Goal: Task Accomplishment & Management: Manage account settings

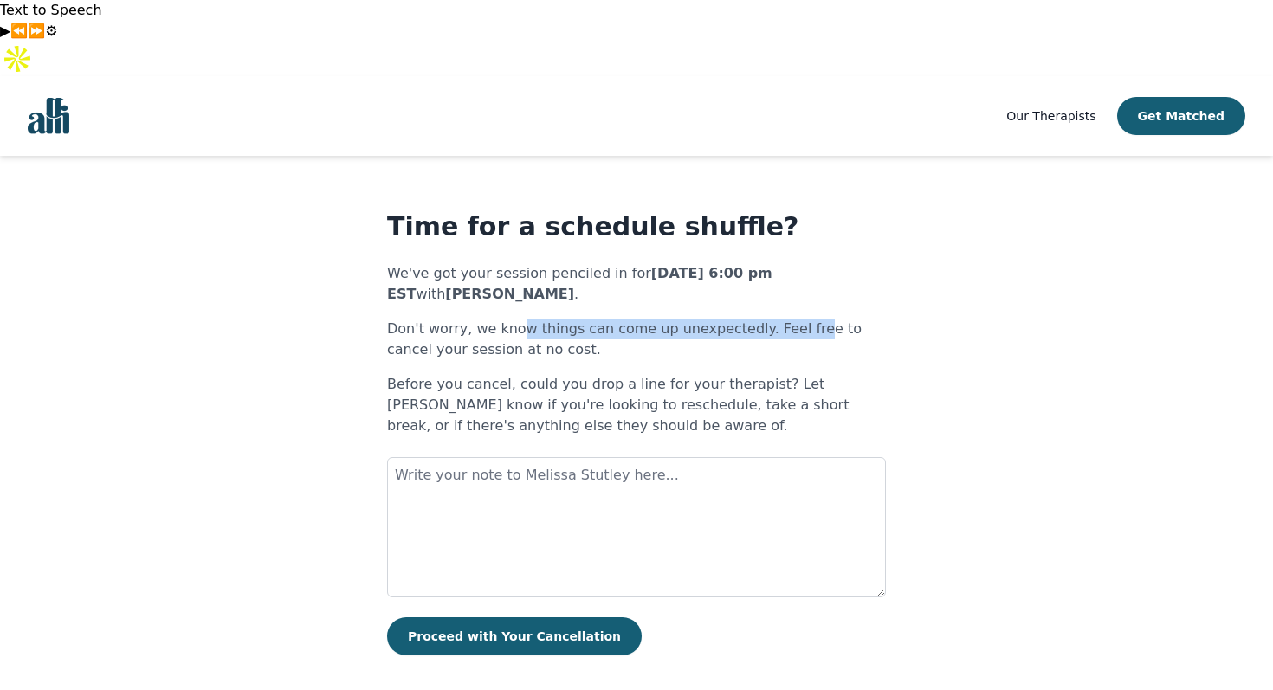
drag, startPoint x: 522, startPoint y: 256, endPoint x: 820, endPoint y: 258, distance: 297.9
click at [820, 319] on p "Don't worry, we know things can come up unexpectedly. Feel free to cancel your …" at bounding box center [636, 340] width 499 height 42
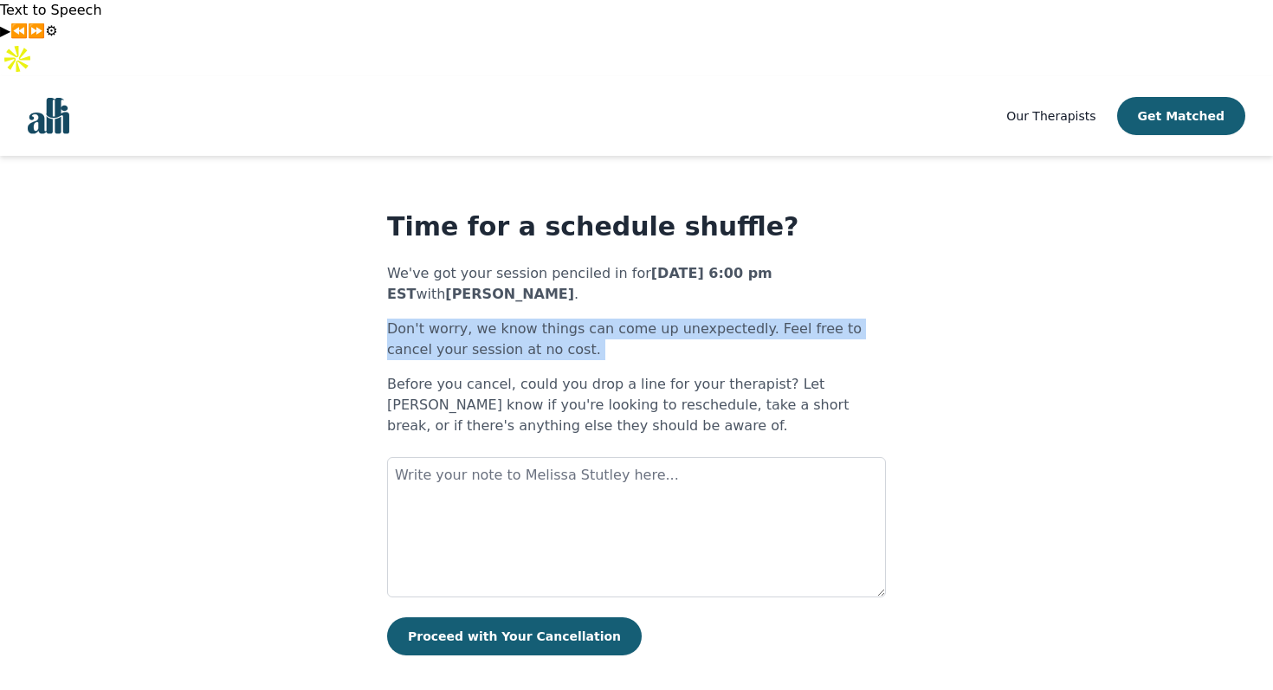
click at [656, 374] on p "Before you cancel, could you drop a line for your therapist? Let [PERSON_NAME] …" at bounding box center [636, 405] width 499 height 62
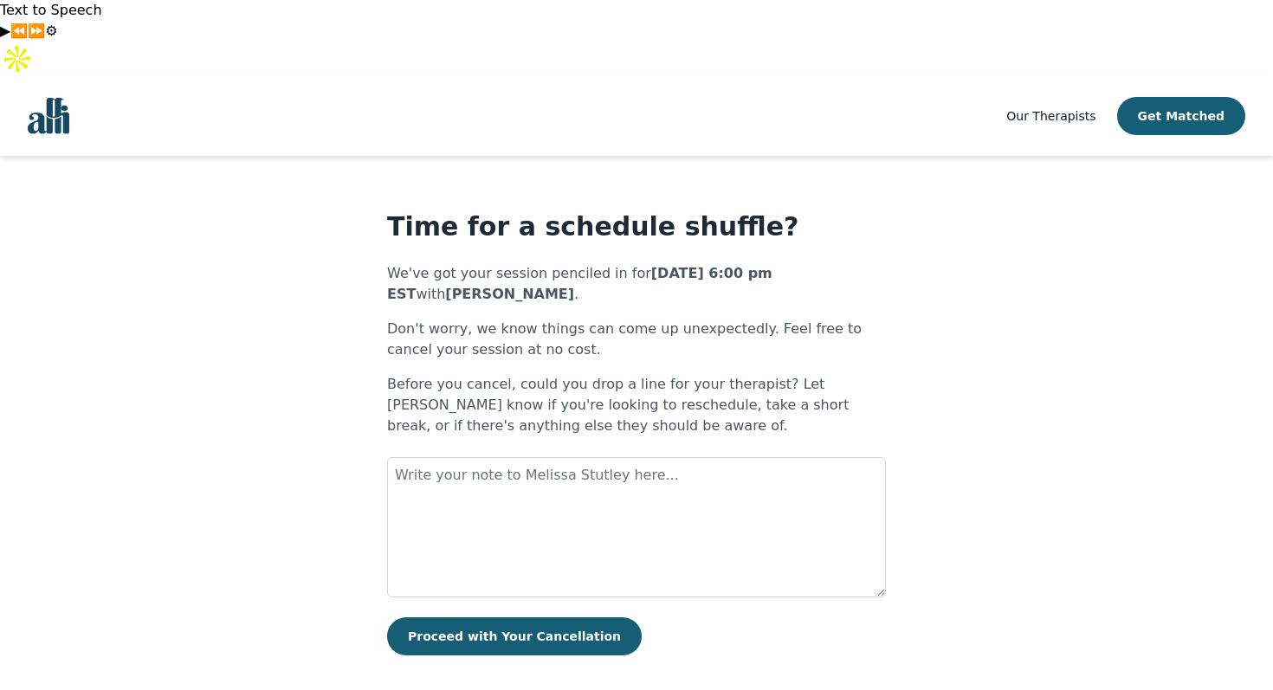
click at [583, 374] on p "Before you cancel, could you drop a line for your therapist? Let [PERSON_NAME] …" at bounding box center [636, 405] width 499 height 62
click at [643, 374] on p "Before you cancel, could you drop a line for your therapist? Let [PERSON_NAME] …" at bounding box center [636, 405] width 499 height 62
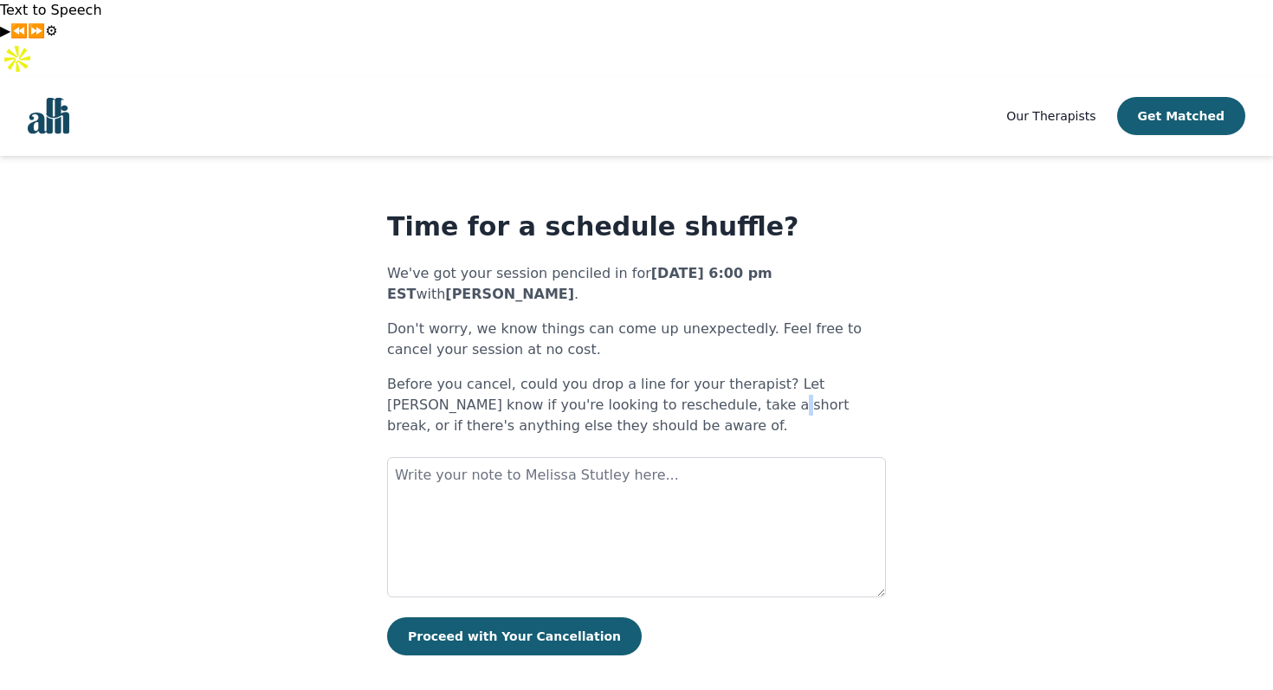
click at [643, 374] on p "Before you cancel, could you drop a line for your therapist? Let [PERSON_NAME] …" at bounding box center [636, 405] width 499 height 62
click at [597, 378] on div "Time for a schedule shuffle? We've got your session penciled in for [DATE] 6:00…" at bounding box center [636, 433] width 499 height 444
click at [578, 457] on textarea at bounding box center [636, 527] width 499 height 140
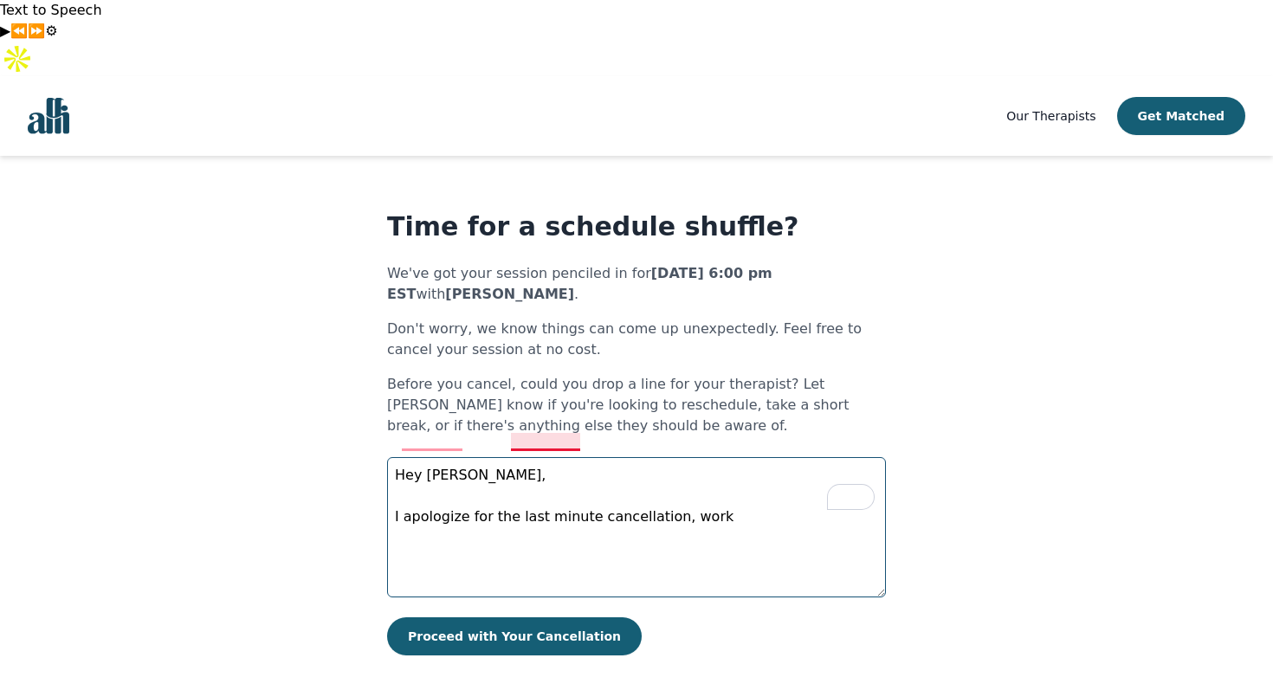
click at [529, 457] on textarea "Hey [PERSON_NAME], I apologize for the last minute cancellation, work" at bounding box center [636, 527] width 499 height 140
click at [649, 457] on textarea "Hey [PERSON_NAME], I apologize for the last-minute cancellation, work" at bounding box center [636, 527] width 499 height 140
click at [586, 457] on textarea "Hey [PERSON_NAME], I apologize for the last-minute cancellation, work" at bounding box center [636, 527] width 499 height 140
click at [642, 457] on textarea "Hey [PERSON_NAME], I apologize for the last-minute cancellation, work" at bounding box center [636, 527] width 499 height 140
click at [645, 457] on textarea "Hey [PERSON_NAME], I apologize for the last-minute cancellation, work" at bounding box center [636, 527] width 499 height 140
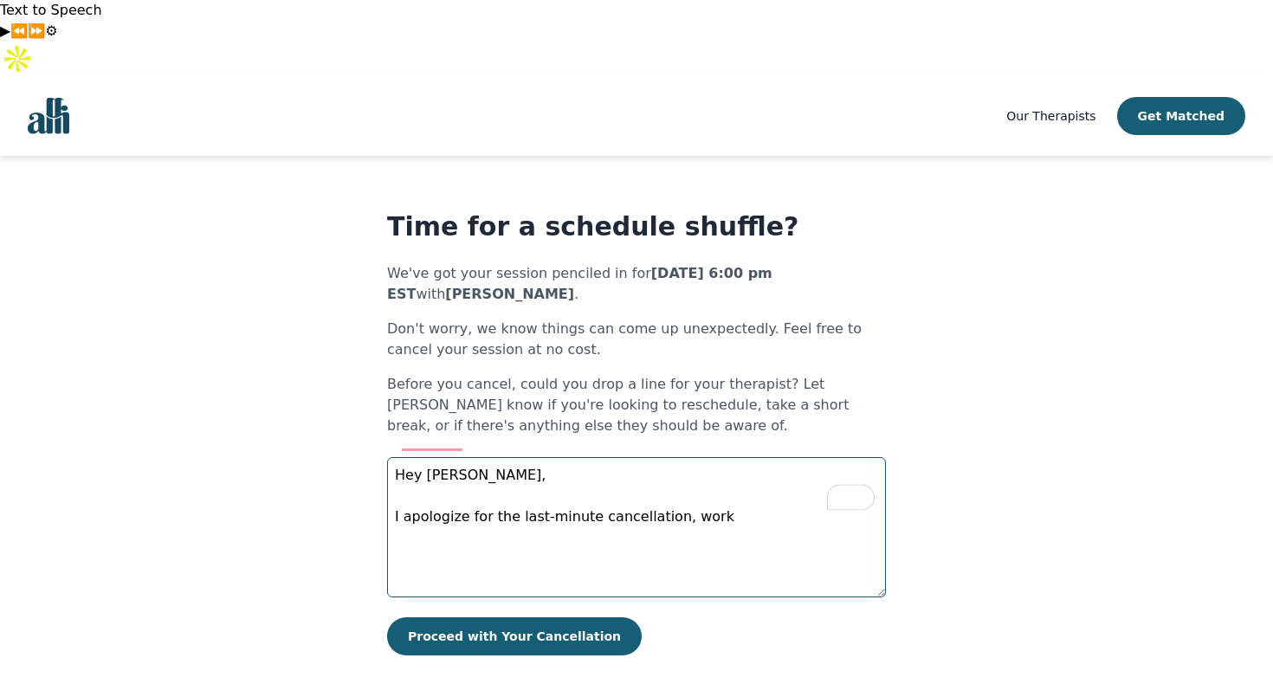
click at [701, 457] on textarea "Hey [PERSON_NAME], I apologize for the last-minute cancellation, work" at bounding box center [636, 527] width 499 height 140
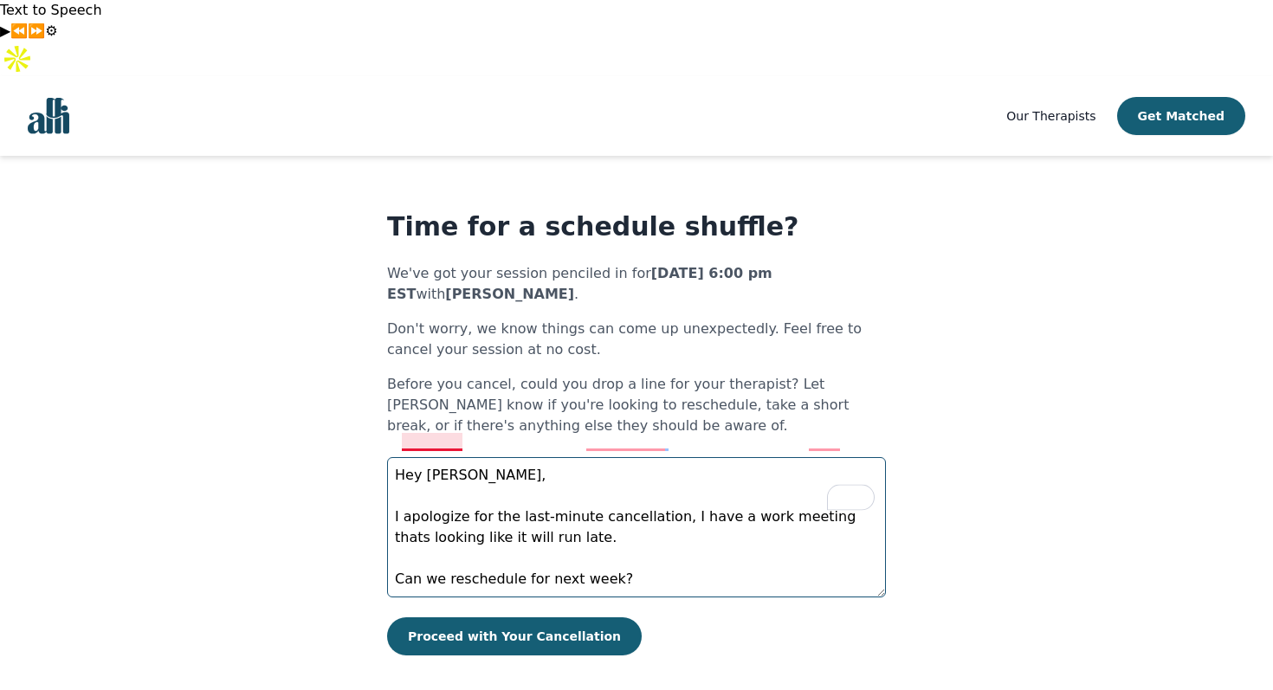
click at [436, 457] on textarea "Hey [PERSON_NAME], I apologize for the last-minute cancellation, I have a work …" at bounding box center [636, 527] width 499 height 140
click at [557, 457] on textarea "Hey [PERSON_NAME], I apologise for the last-minute cancellation, I have a work …" at bounding box center [636, 527] width 499 height 140
click at [596, 457] on textarea "Hey [PERSON_NAME], I apologise for the last-minute cancellation, I have a work …" at bounding box center [636, 527] width 499 height 140
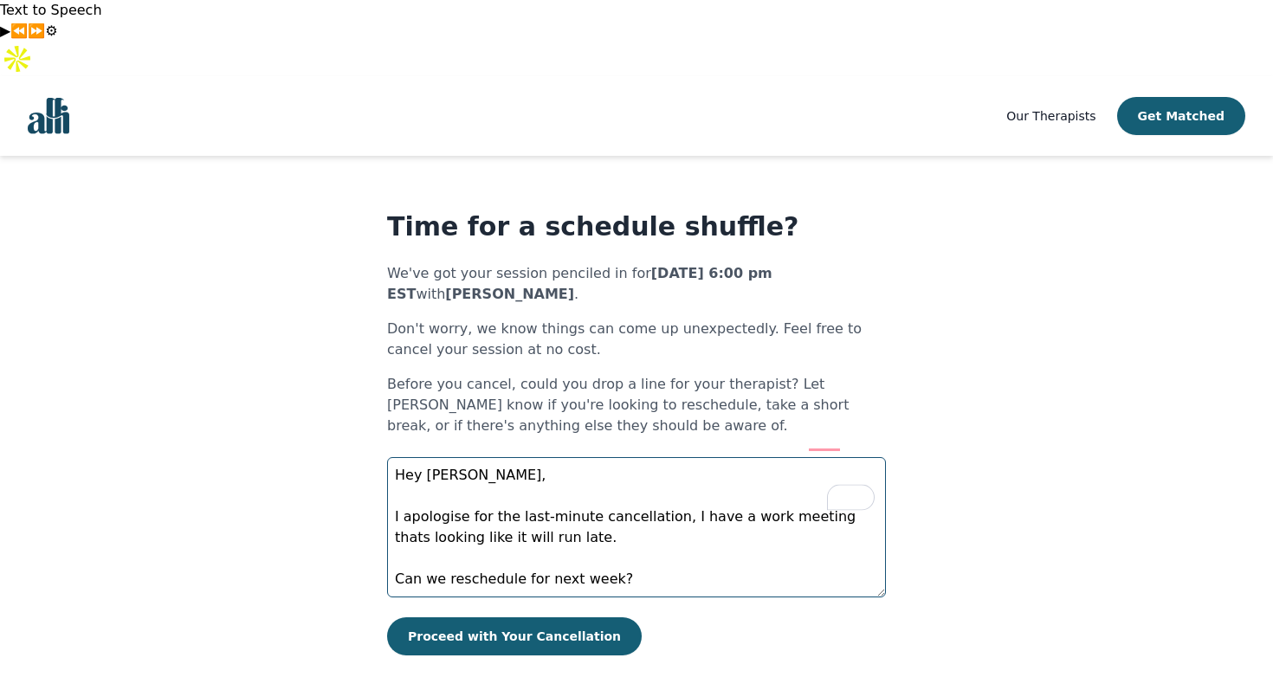
click at [699, 458] on textarea "Hey [PERSON_NAME], I apologise for the last-minute cancellation, I have a work …" at bounding box center [636, 527] width 499 height 140
click at [759, 457] on textarea "Hey [PERSON_NAME], I apologise for the last-minute cancellation, I have a work …" at bounding box center [636, 527] width 499 height 140
click at [808, 457] on textarea "Hey [PERSON_NAME], I apologise for the last-minute cancellation, I have a work …" at bounding box center [636, 527] width 499 height 140
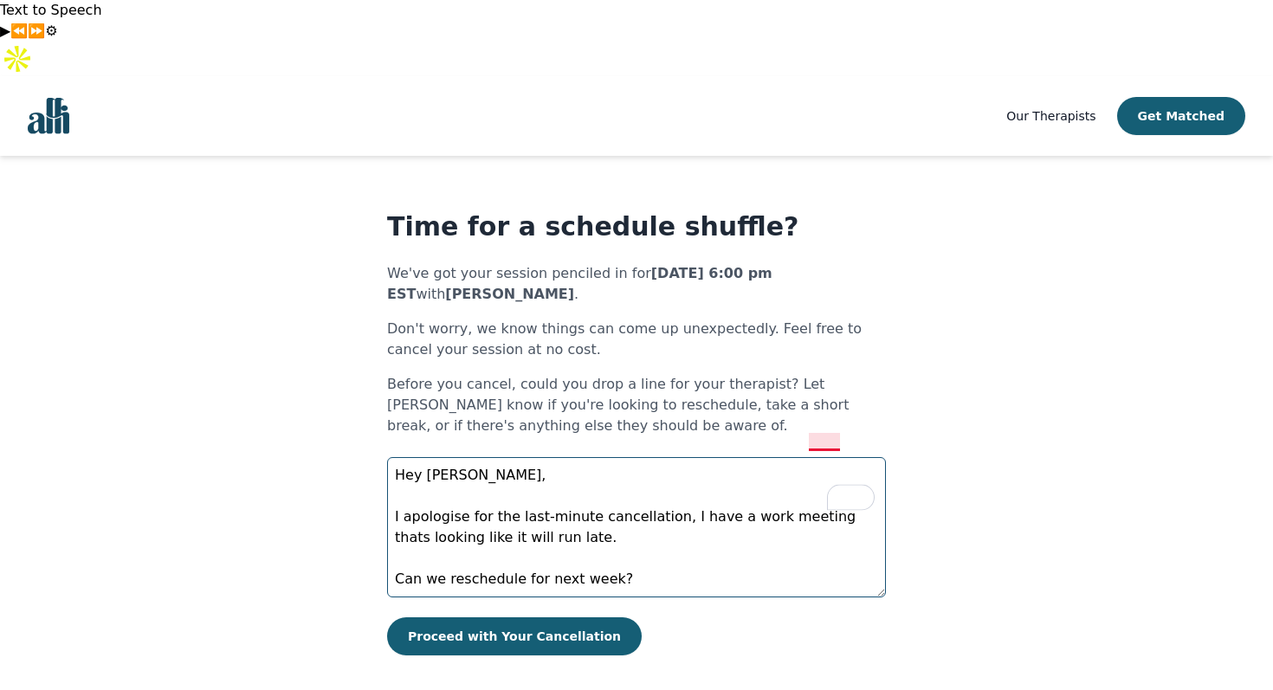
click at [815, 457] on textarea "Hey [PERSON_NAME], I apologise for the last-minute cancellation, I have a work …" at bounding box center [636, 527] width 499 height 140
click at [731, 457] on textarea "Hey [PERSON_NAME], I apologise for the last-minute cancellation, I have a work …" at bounding box center [636, 527] width 499 height 140
click at [634, 457] on textarea "Hey [PERSON_NAME], I apologise for the last-minute cancellation, I have a work …" at bounding box center [636, 527] width 499 height 140
click at [618, 457] on textarea "Hey [PERSON_NAME], I apologise for the last-minute cancellation, I have a work …" at bounding box center [636, 527] width 499 height 140
click at [740, 457] on textarea "Hey [PERSON_NAME], I apologise for the last-minute cancellation. I have a work …" at bounding box center [636, 527] width 499 height 140
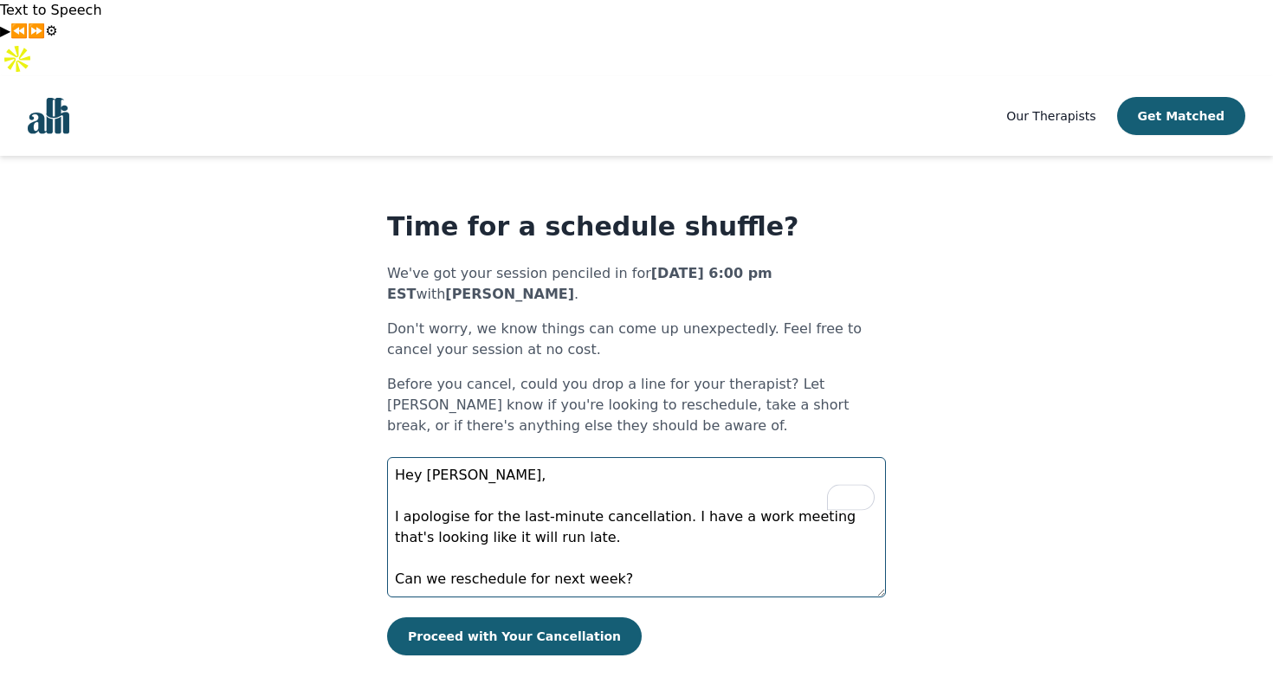
click at [640, 505] on textarea "Hey [PERSON_NAME], I apologise for the last-minute cancellation. I have a work …" at bounding box center [636, 527] width 499 height 140
type textarea "Hey [PERSON_NAME], I apologise for the last-minute cancellation. I have a work …"
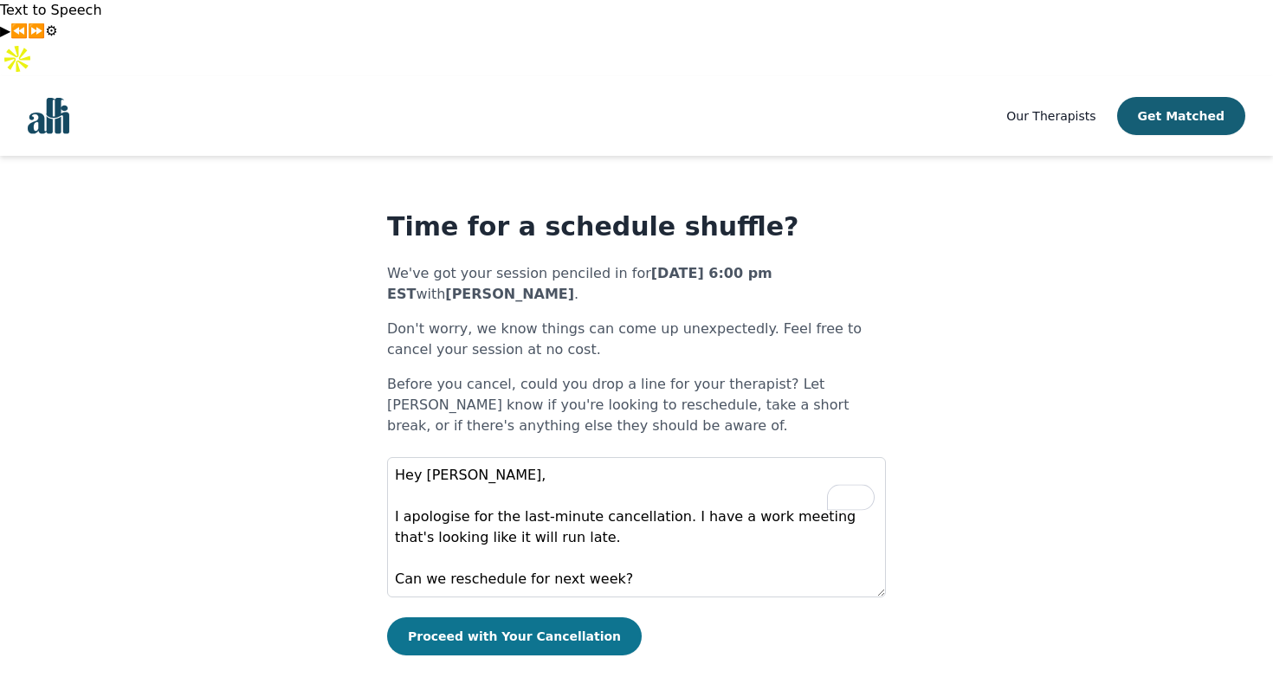
click at [534, 617] on button "Proceed with Your Cancellation" at bounding box center [514, 636] width 255 height 38
